Goal: Task Accomplishment & Management: Manage account settings

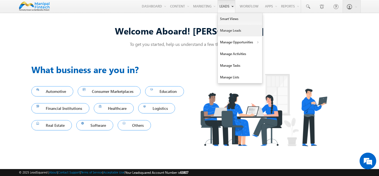
click at [228, 29] on link "Manage Leads" at bounding box center [240, 31] width 44 height 12
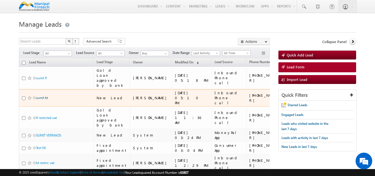
click at [41, 95] on link "sumit bt" at bounding box center [42, 97] width 12 height 4
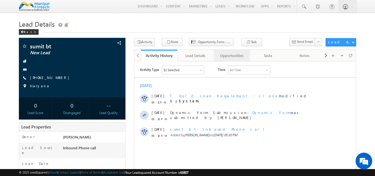
click at [226, 59] on div "Opportunities" at bounding box center [231, 55] width 27 height 7
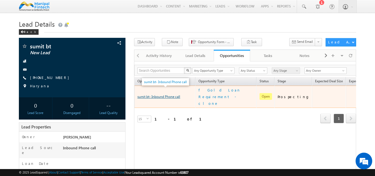
click at [167, 94] on link "sumit bt- Inbound Phone call" at bounding box center [158, 96] width 43 height 4
